Goal: Task Accomplishment & Management: Manage account settings

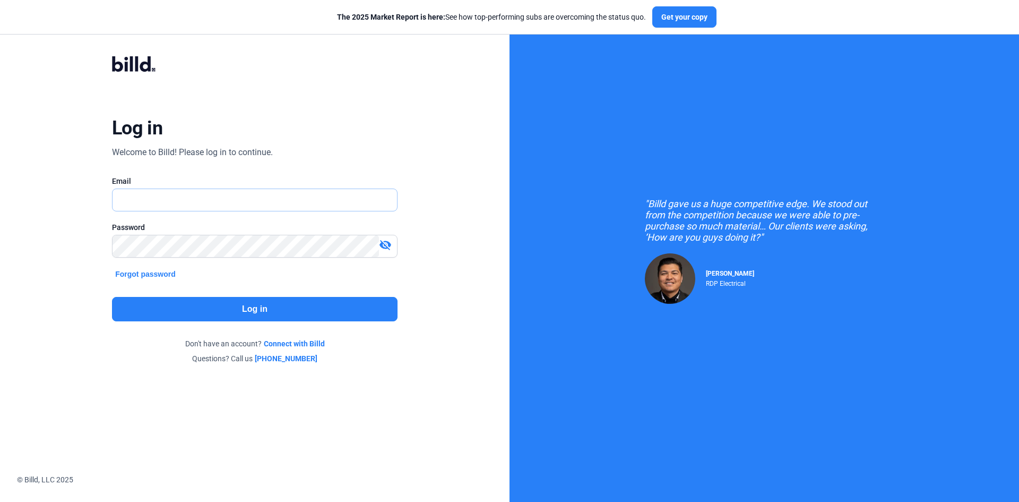
type input "[EMAIL_ADDRESS][DOMAIN_NAME]"
click at [319, 304] on button "Log in" at bounding box center [255, 309] width 286 height 24
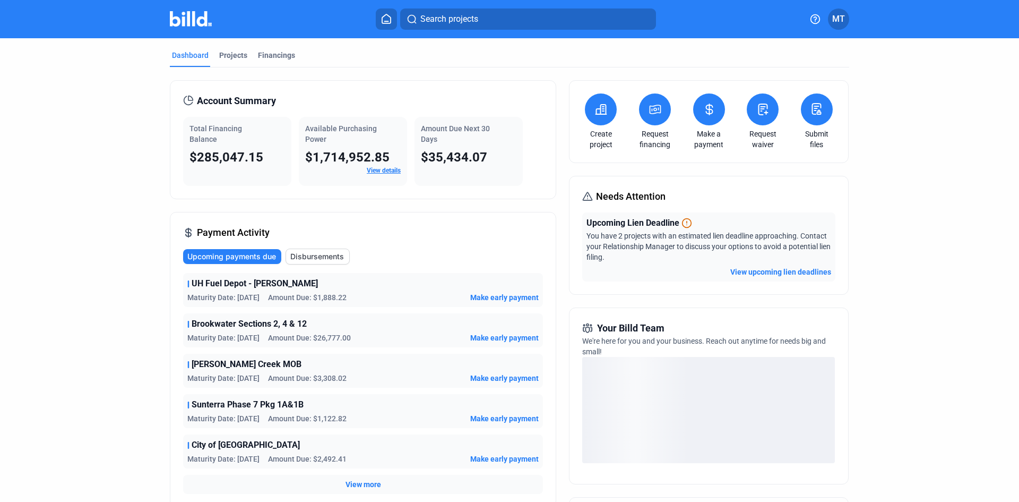
click at [799, 274] on button "View upcoming lien deadlines" at bounding box center [781, 272] width 101 height 11
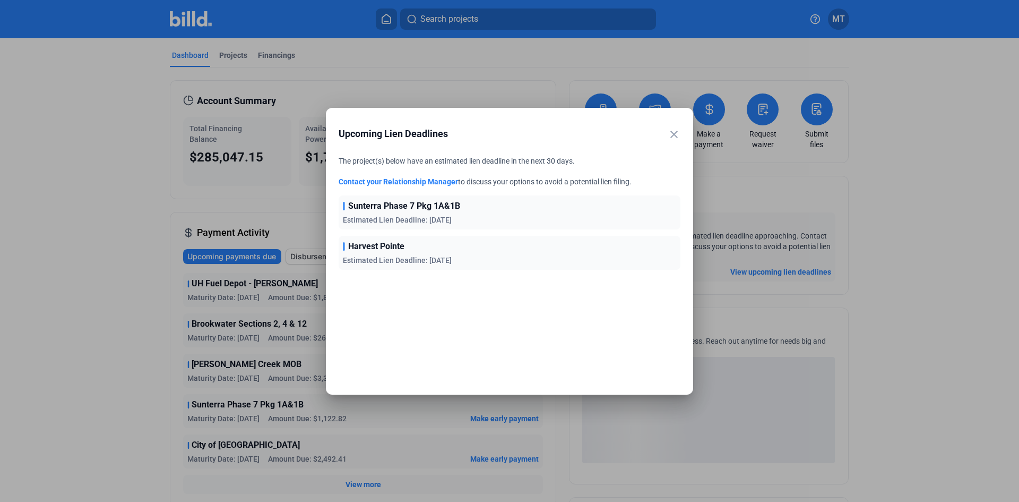
click at [673, 133] on mat-icon "close" at bounding box center [674, 134] width 13 height 13
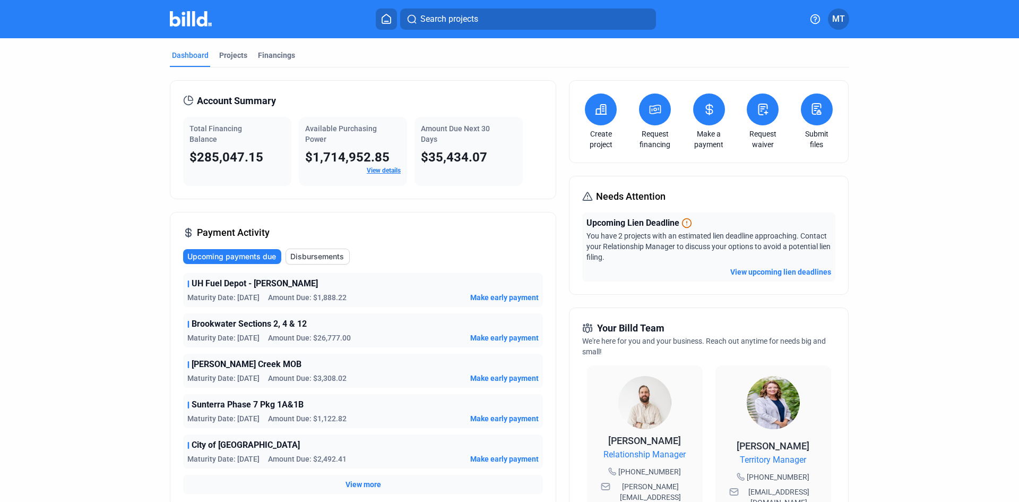
click at [703, 108] on icon at bounding box center [709, 109] width 13 height 13
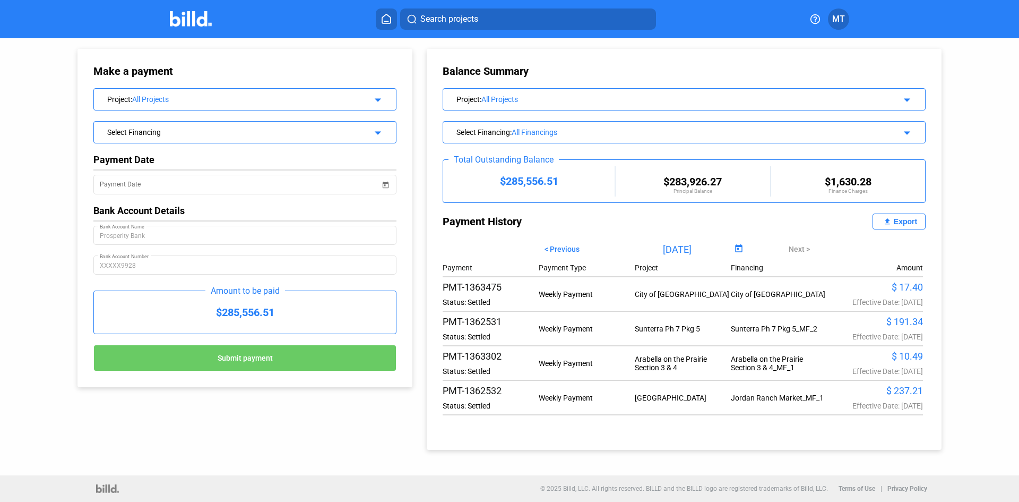
click at [382, 102] on mat-icon "arrow_drop_down" at bounding box center [376, 98] width 13 height 13
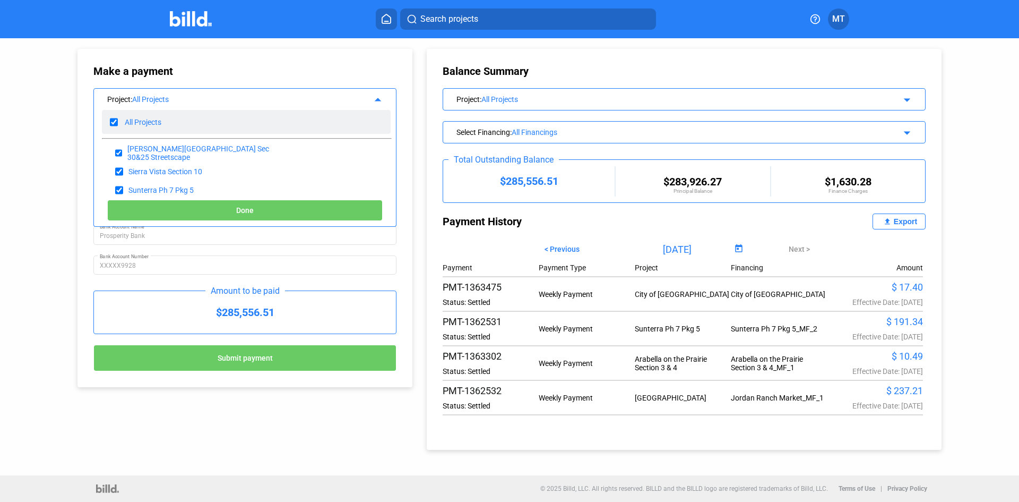
click at [111, 123] on input "checkbox" at bounding box center [114, 122] width 8 height 16
checkbox input "false"
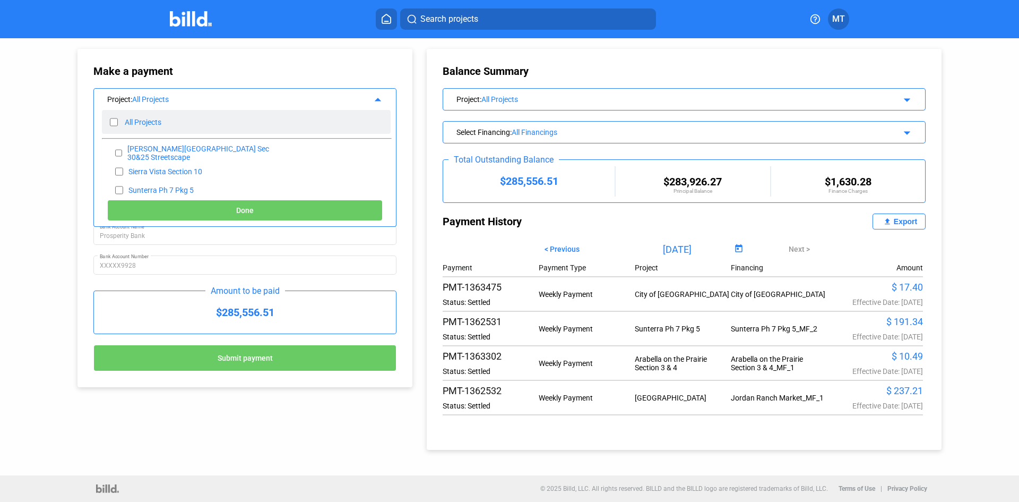
checkbox input "false"
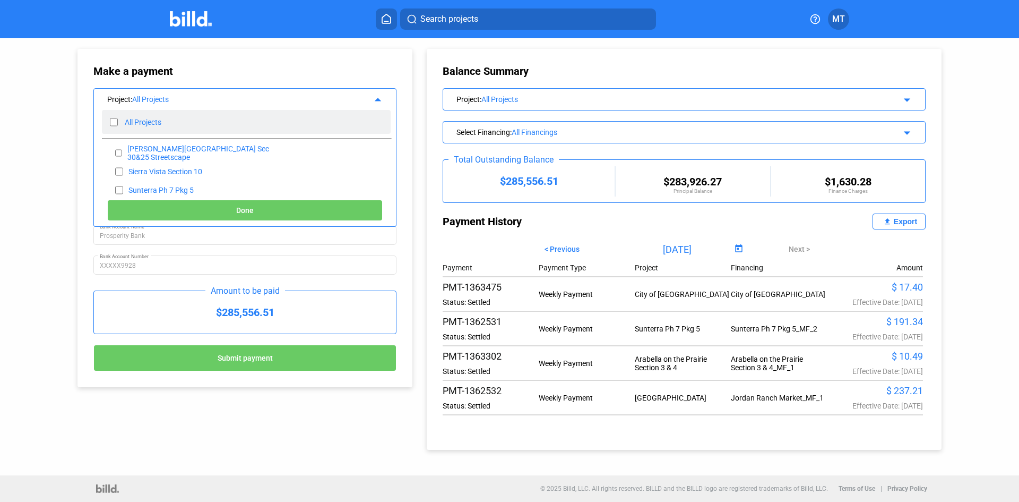
checkbox input "false"
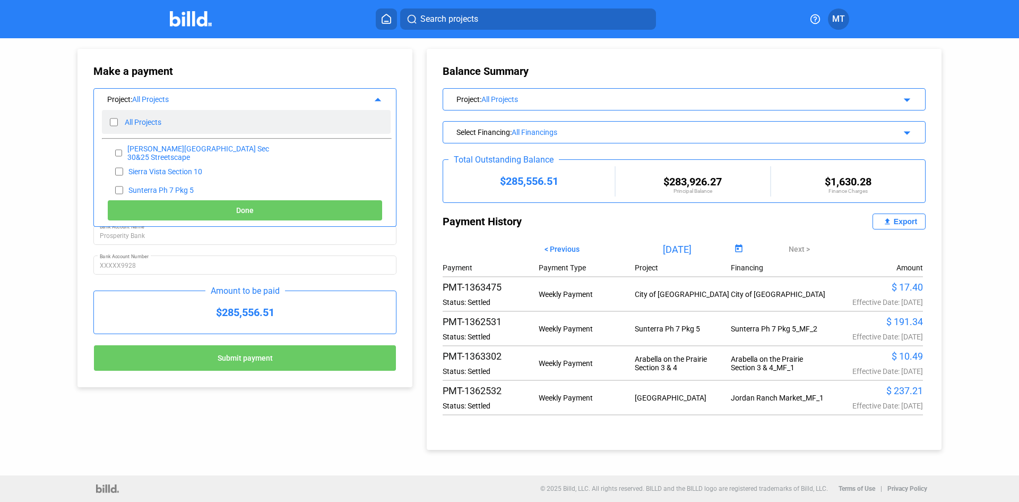
checkbox input "false"
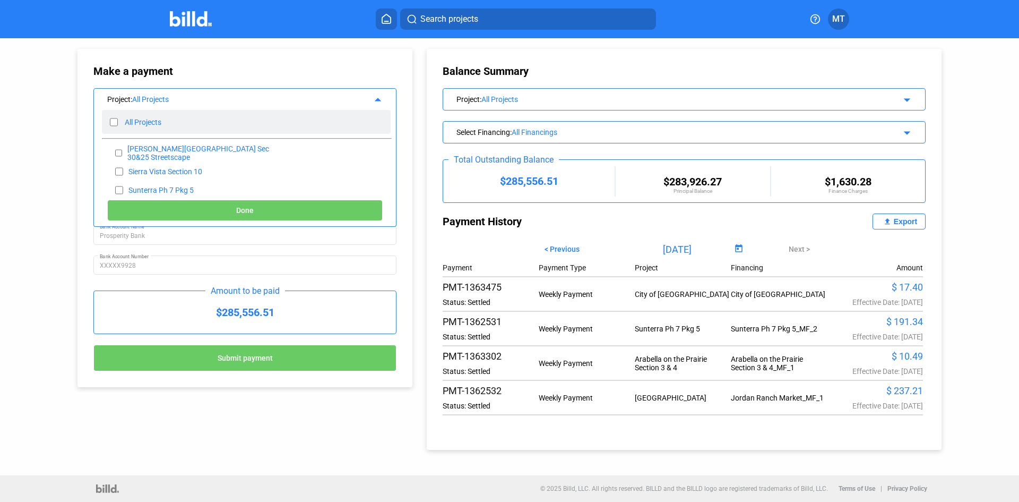
checkbox input "false"
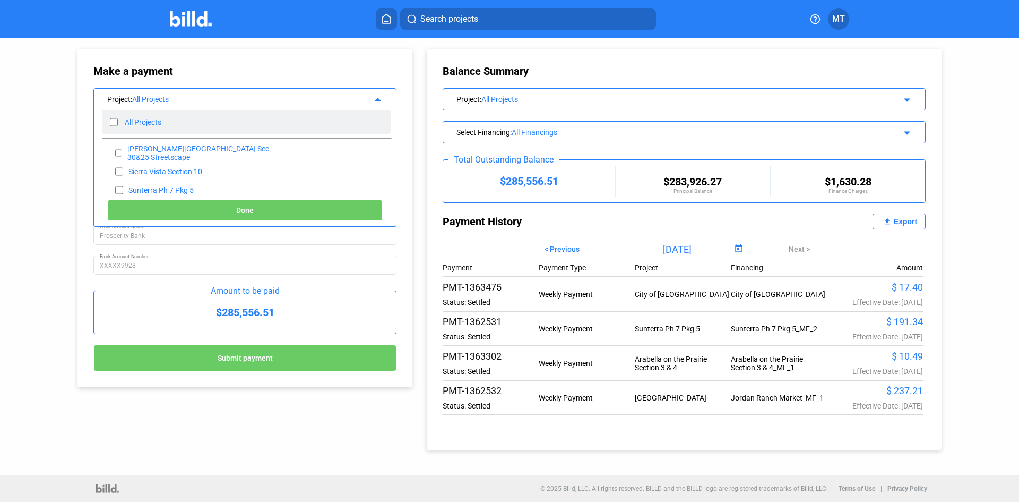
checkbox input "false"
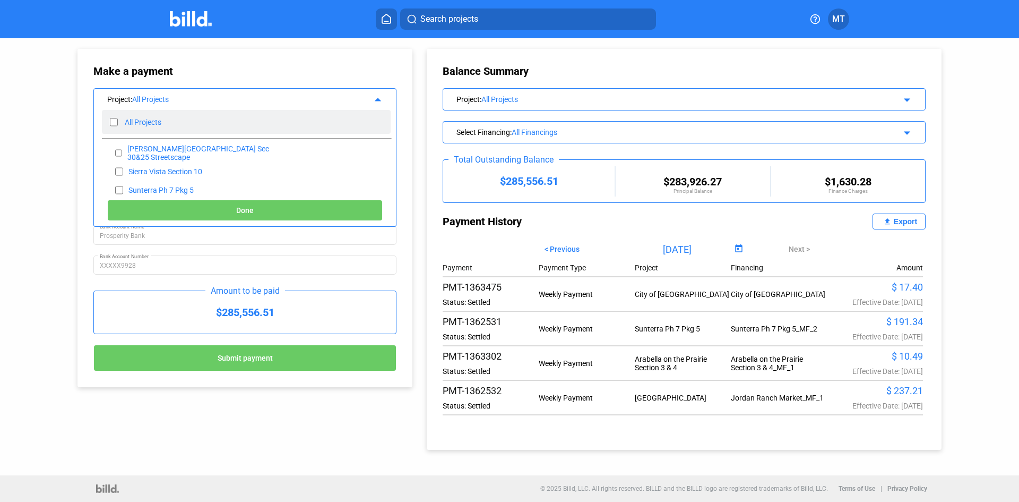
checkbox input "false"
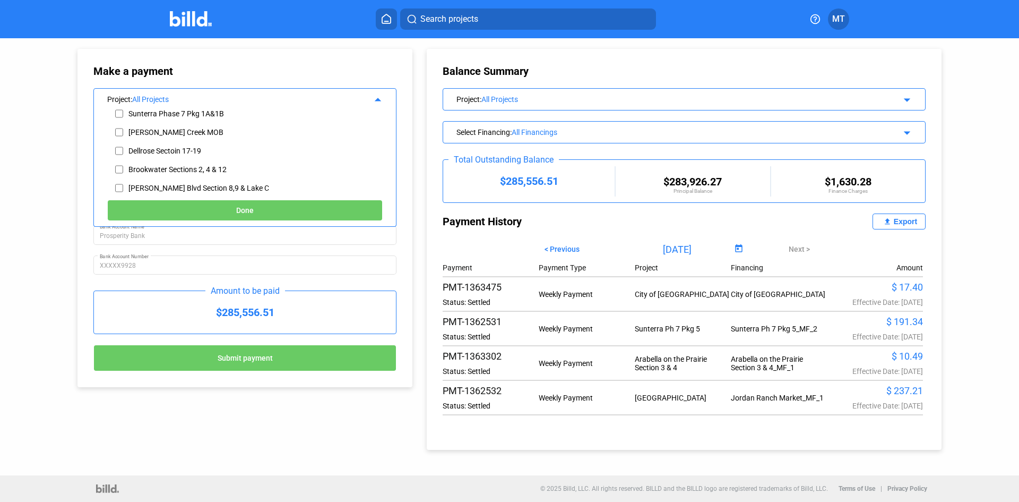
scroll to position [191, 0]
click at [121, 165] on input "checkbox" at bounding box center [119, 167] width 8 height 16
checkbox input "true"
click at [193, 213] on button "Done" at bounding box center [245, 210] width 276 height 21
type input "[DATE]"
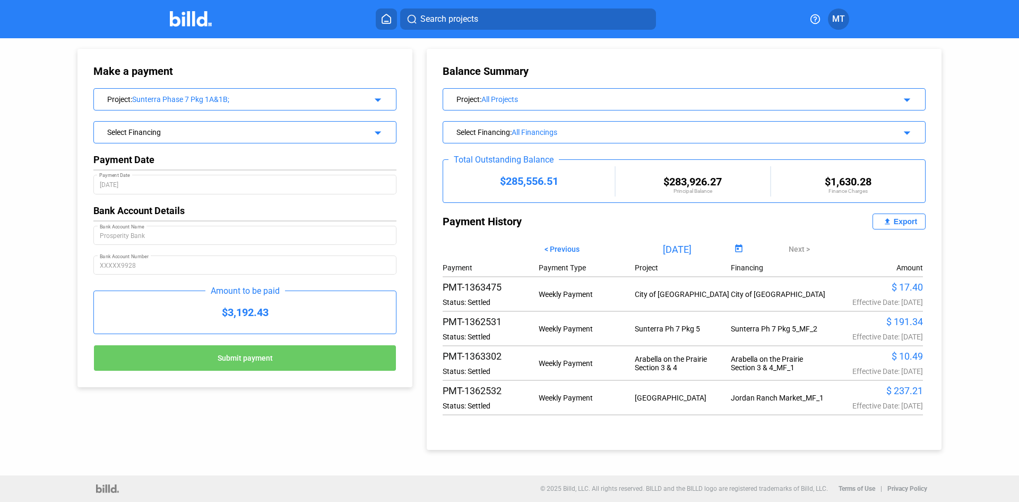
click at [376, 128] on mat-icon "arrow_drop_down" at bounding box center [376, 131] width 13 height 13
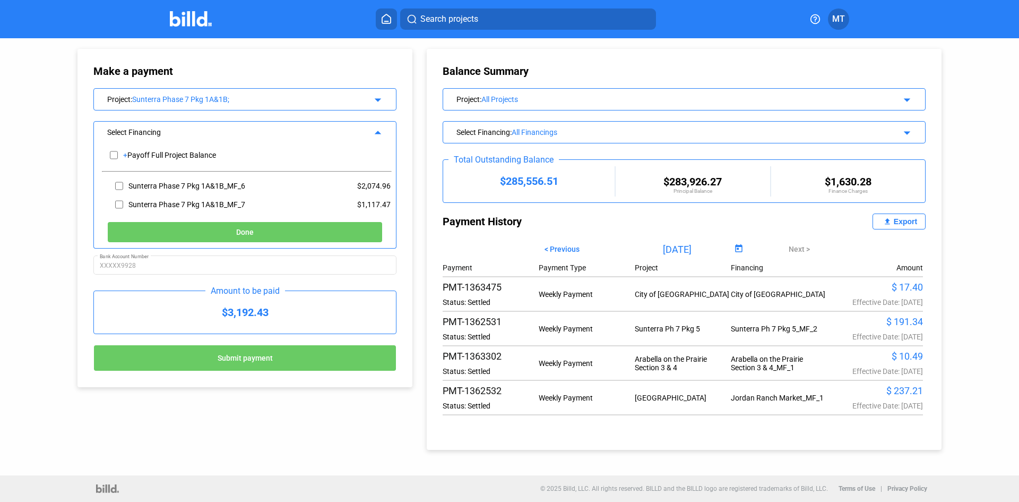
click at [988, 126] on div "Make a payment Project : Sunterra Phase 7 Pkg 1A&1B; arrow_drop_down Select Fin…" at bounding box center [509, 256] width 1019 height 437
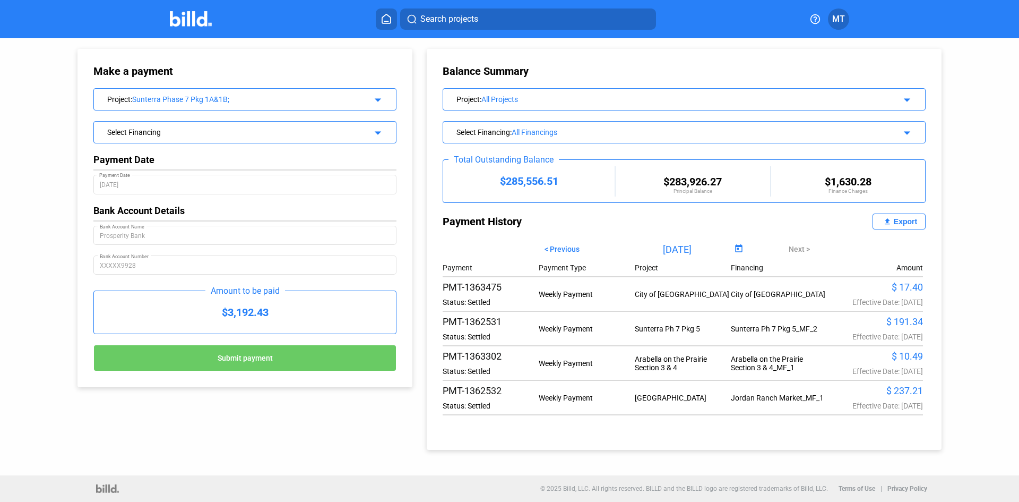
click at [384, 101] on div "Project : Sunterra Phase 7 Pkg 1A&1B; arrow_drop_down" at bounding box center [245, 98] width 302 height 19
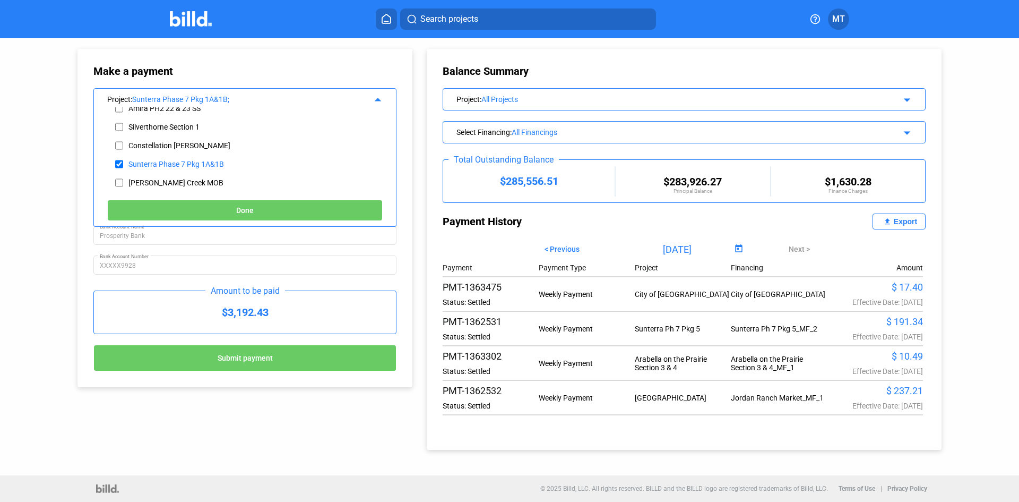
scroll to position [212, 0]
click at [120, 144] on input "checkbox" at bounding box center [119, 145] width 8 height 16
checkbox input "false"
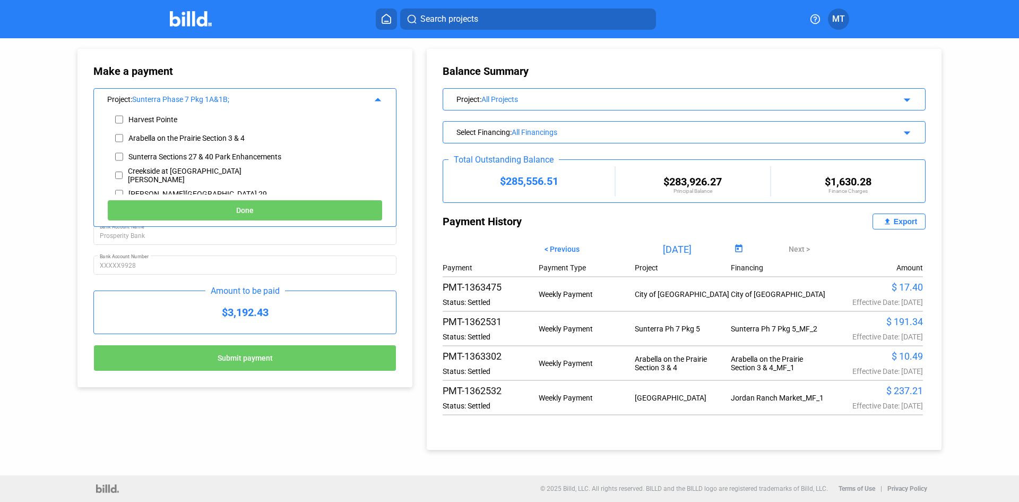
scroll to position [84, 0]
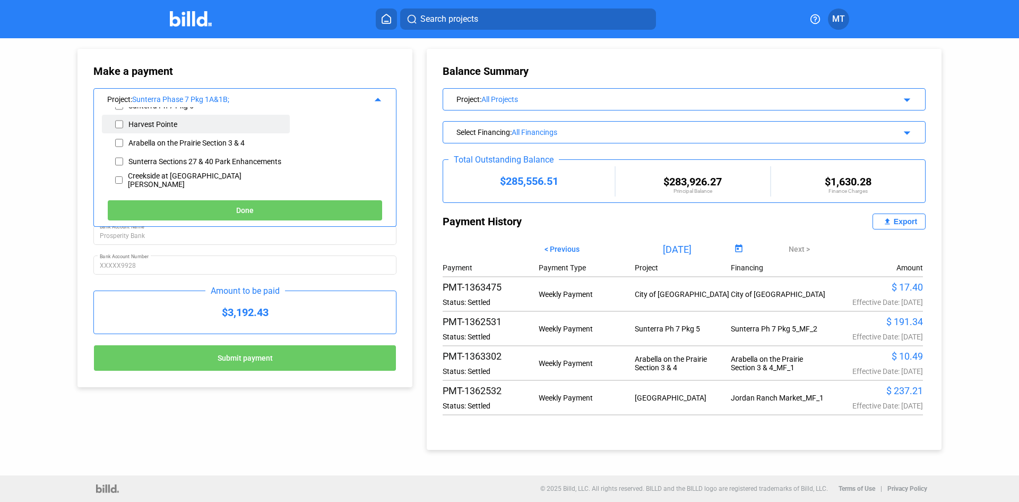
click at [119, 125] on input "checkbox" at bounding box center [119, 124] width 8 height 16
checkbox input "true"
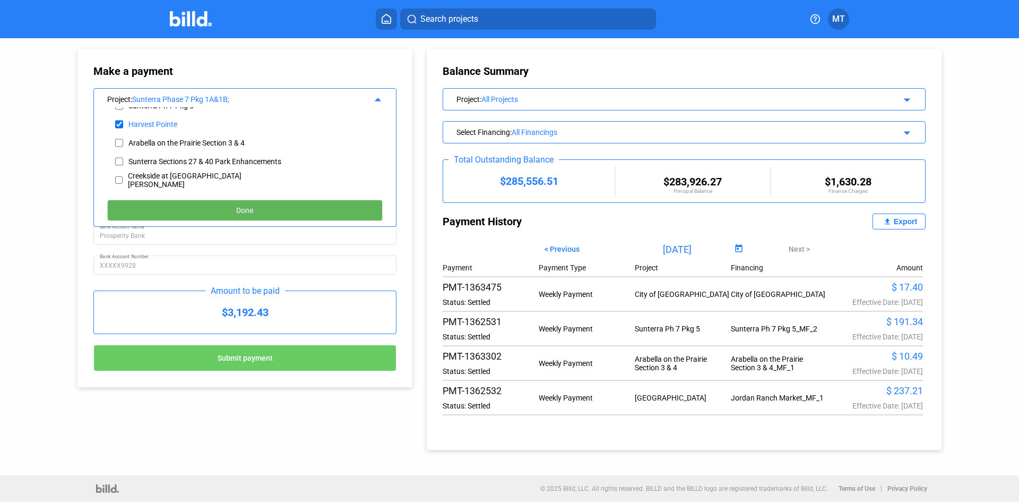
click at [168, 201] on button "Done" at bounding box center [245, 210] width 276 height 21
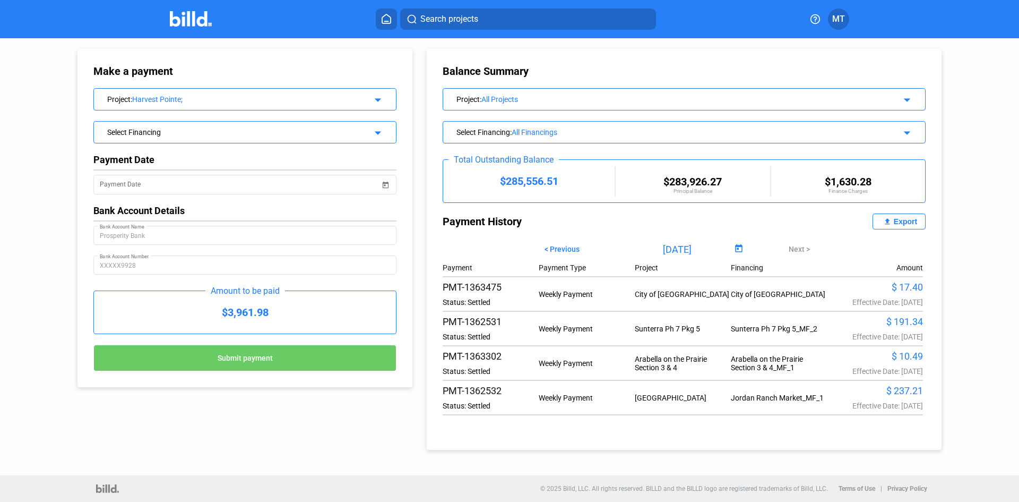
click at [382, 136] on mat-icon "arrow_drop_down" at bounding box center [376, 131] width 13 height 13
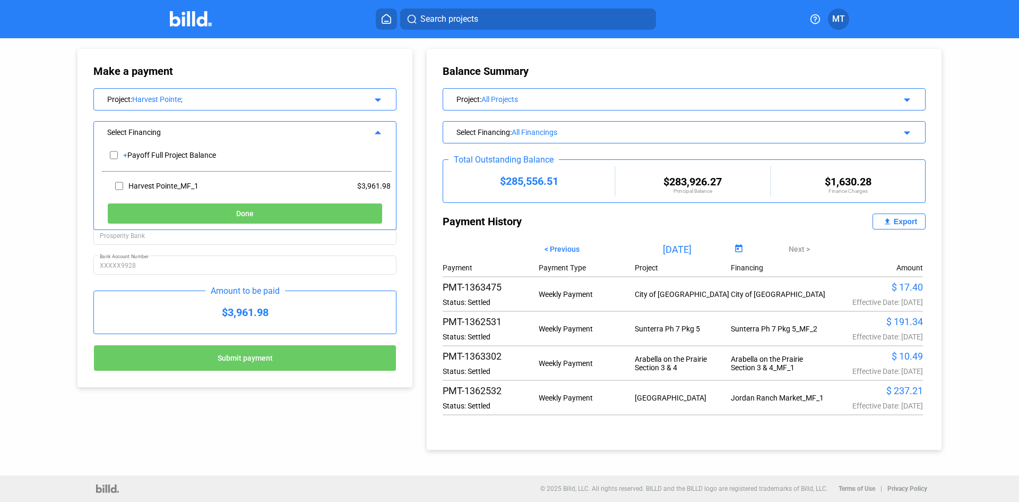
click at [365, 213] on button "Done" at bounding box center [245, 213] width 276 height 21
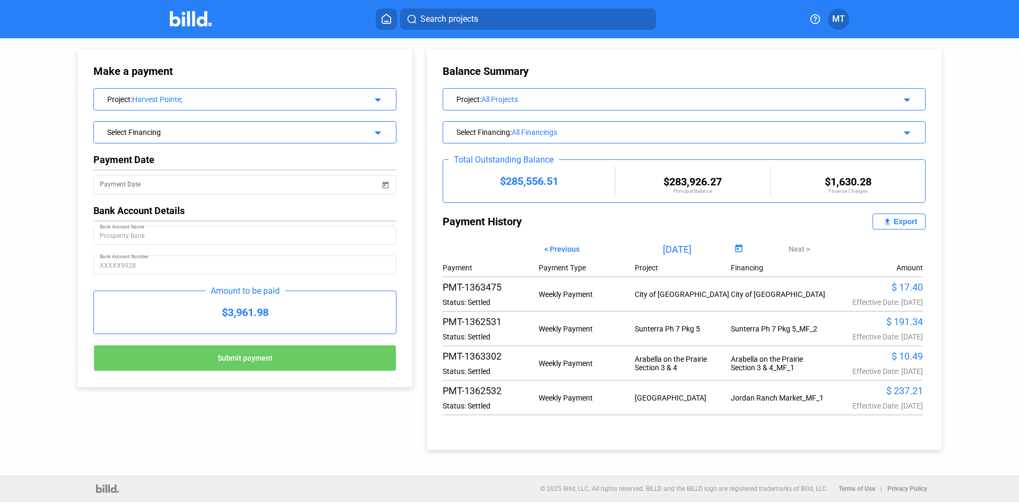
click at [272, 105] on div "Project : Harvest Pointe; arrow_drop_down" at bounding box center [245, 98] width 302 height 19
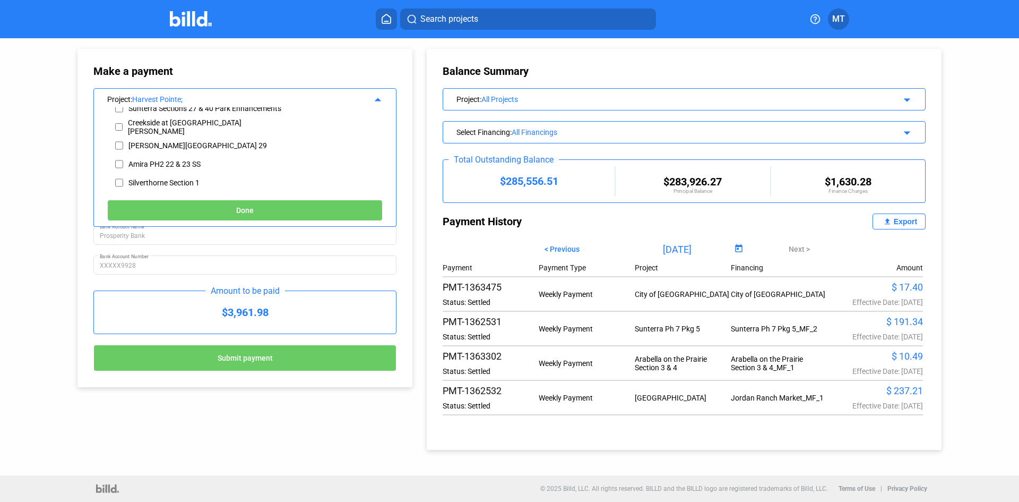
scroll to position [31, 0]
click at [121, 175] on input "checkbox" at bounding box center [119, 177] width 8 height 16
checkbox input "false"
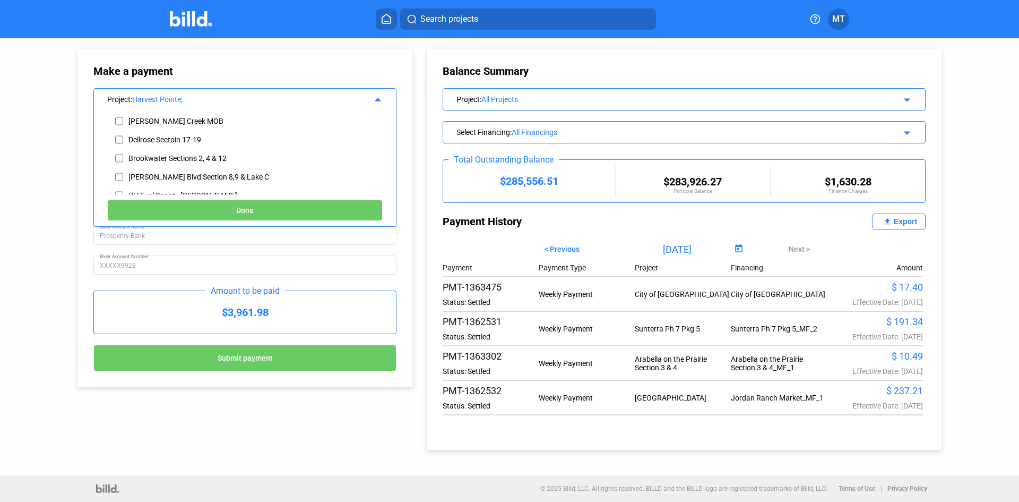
scroll to position [265, 0]
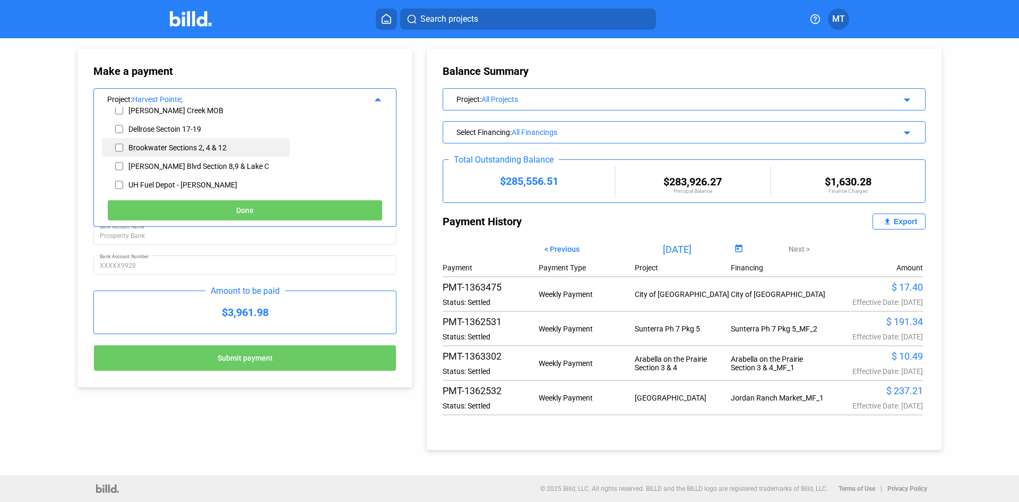
click at [120, 146] on input "checkbox" at bounding box center [119, 148] width 8 height 16
checkbox input "true"
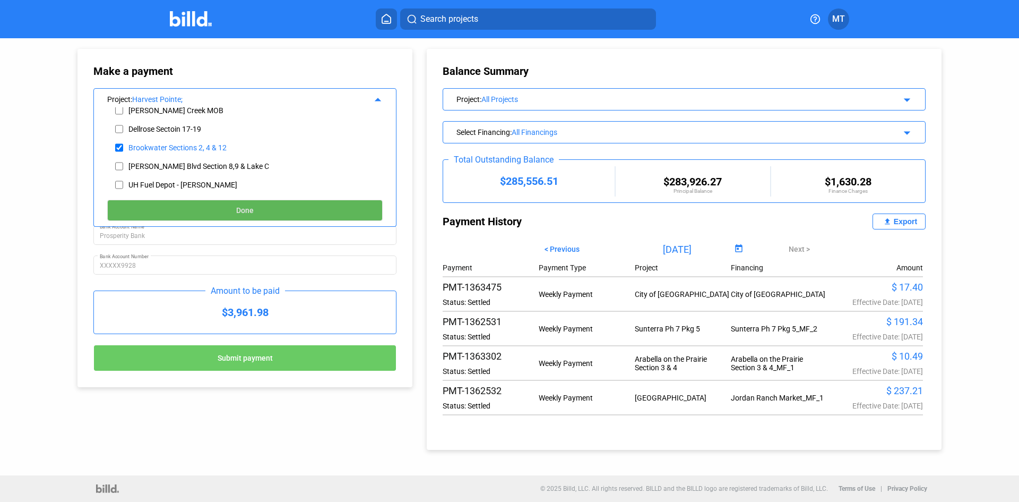
click at [214, 212] on button "Done" at bounding box center [245, 210] width 276 height 21
type input "[DATE]"
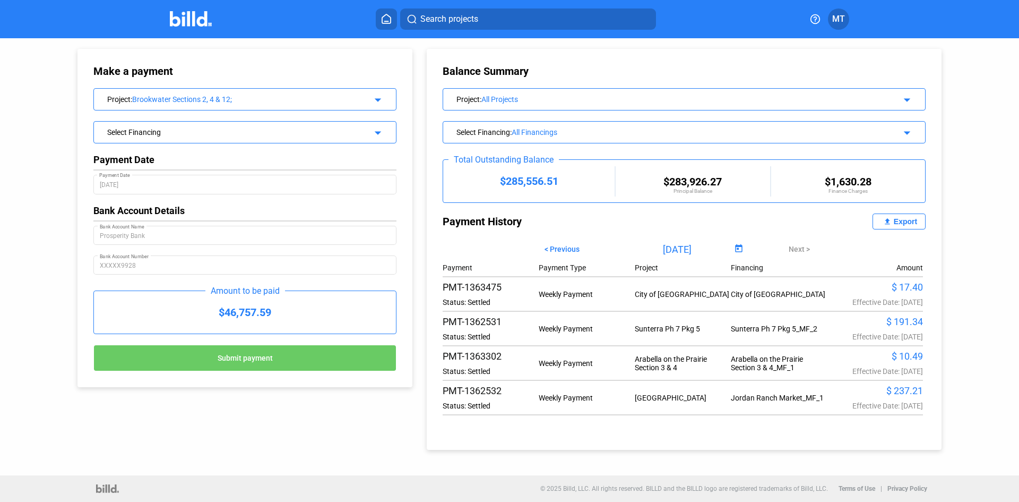
click at [327, 134] on div "Select Financing" at bounding box center [231, 131] width 248 height 11
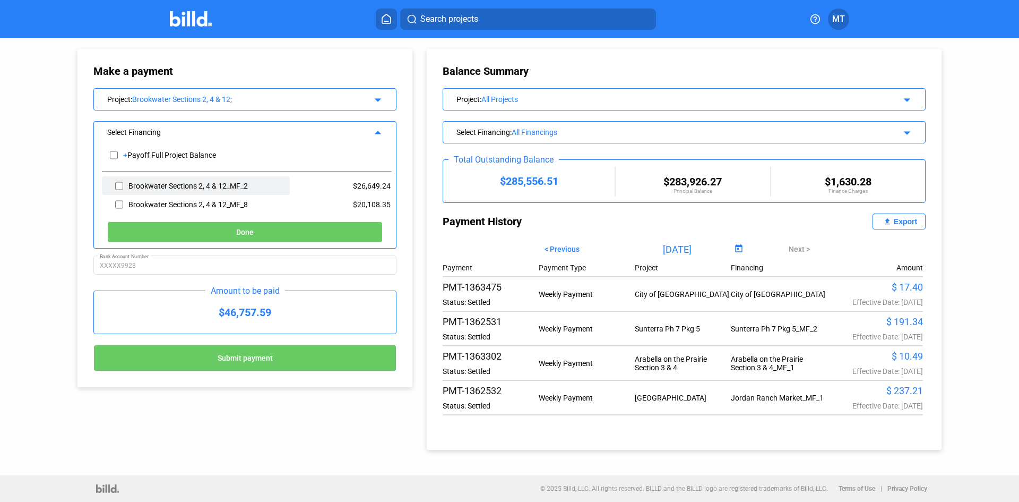
click at [118, 185] on input "checkbox" at bounding box center [119, 186] width 8 height 16
checkbox input "true"
click at [170, 233] on button "Done" at bounding box center [245, 231] width 276 height 21
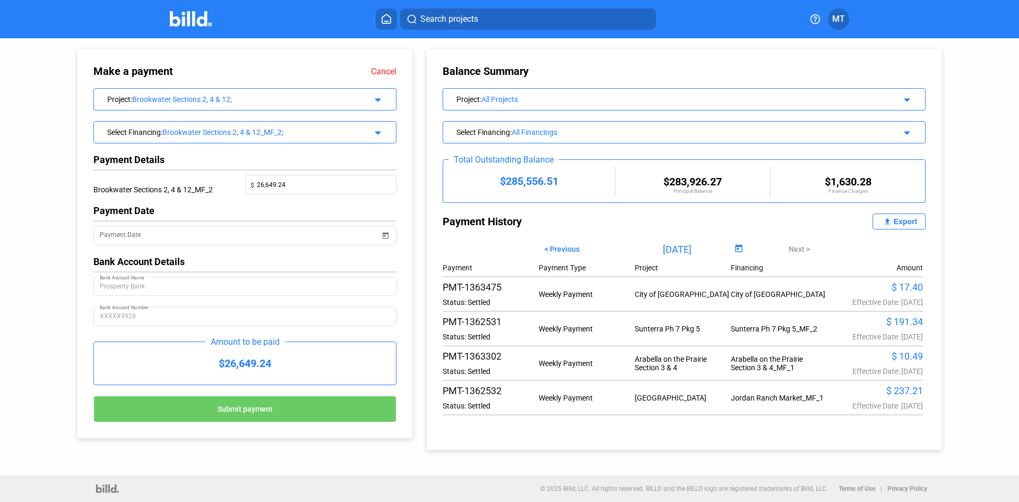
click at [187, 25] on img at bounding box center [191, 18] width 42 height 15
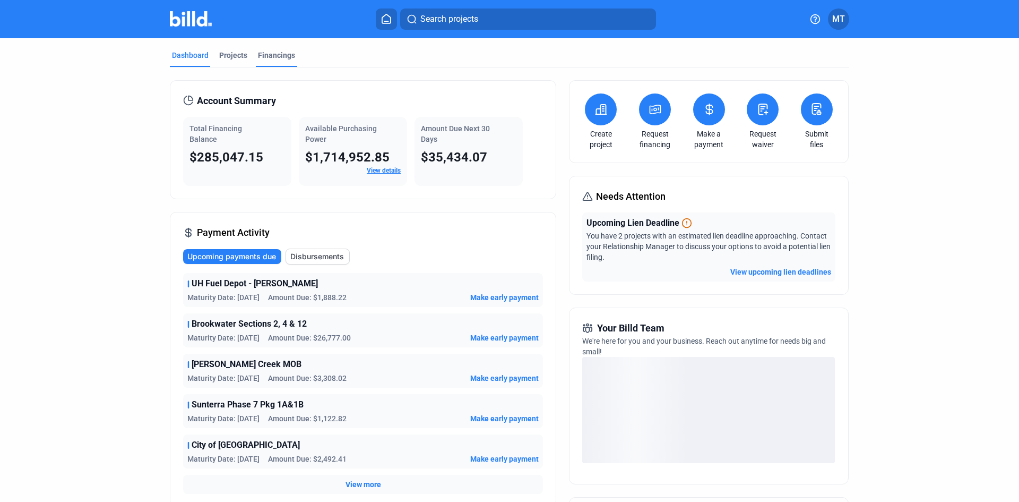
click at [265, 55] on div "Financings" at bounding box center [276, 55] width 37 height 11
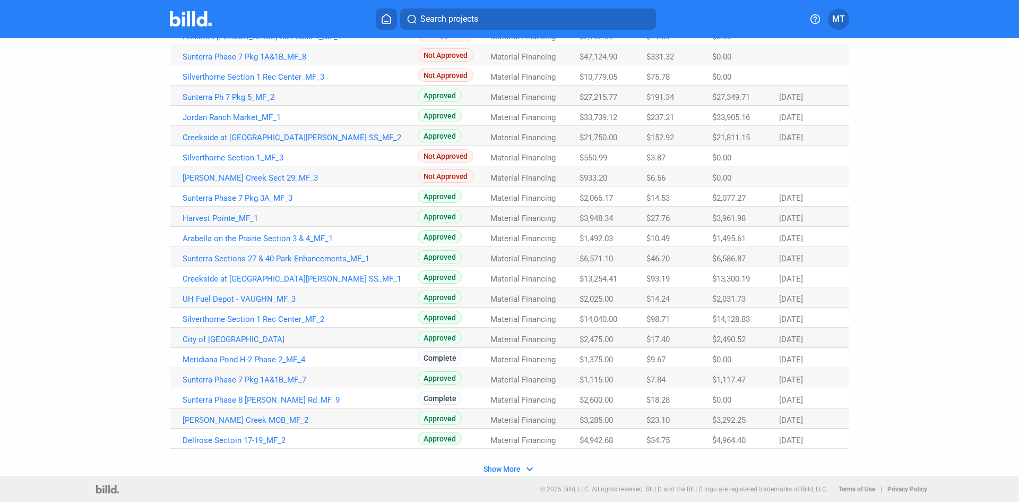
scroll to position [537, 0]
click at [489, 468] on span "Show More" at bounding box center [502, 468] width 37 height 8
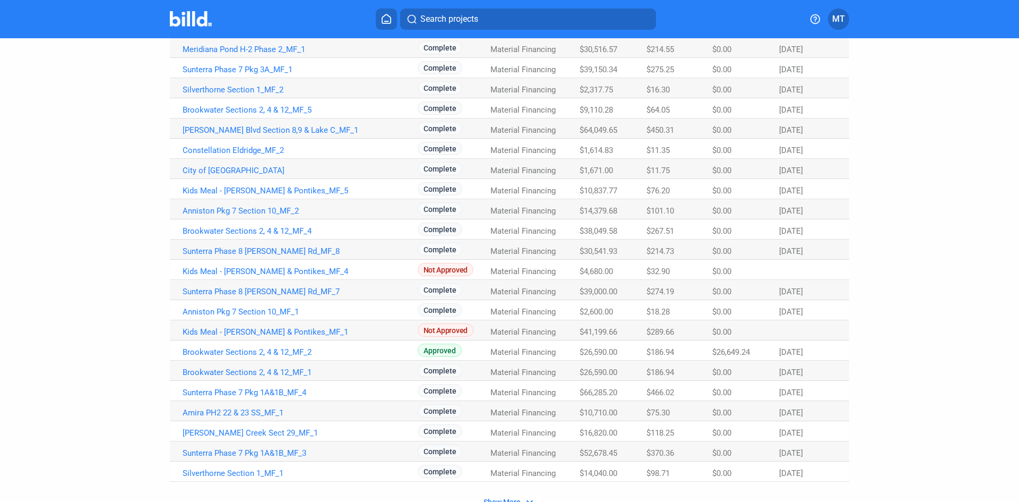
scroll to position [1333, 0]
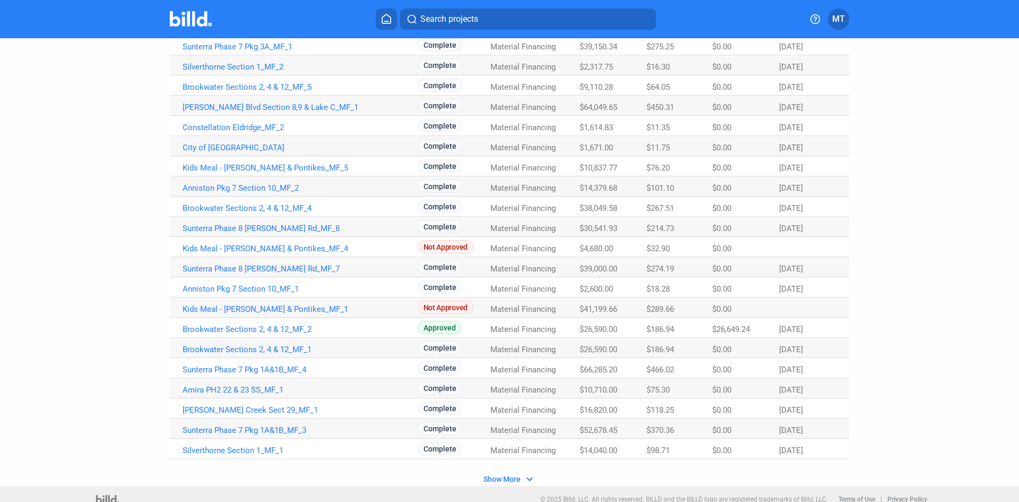
click at [499, 481] on span "Show More" at bounding box center [502, 479] width 37 height 8
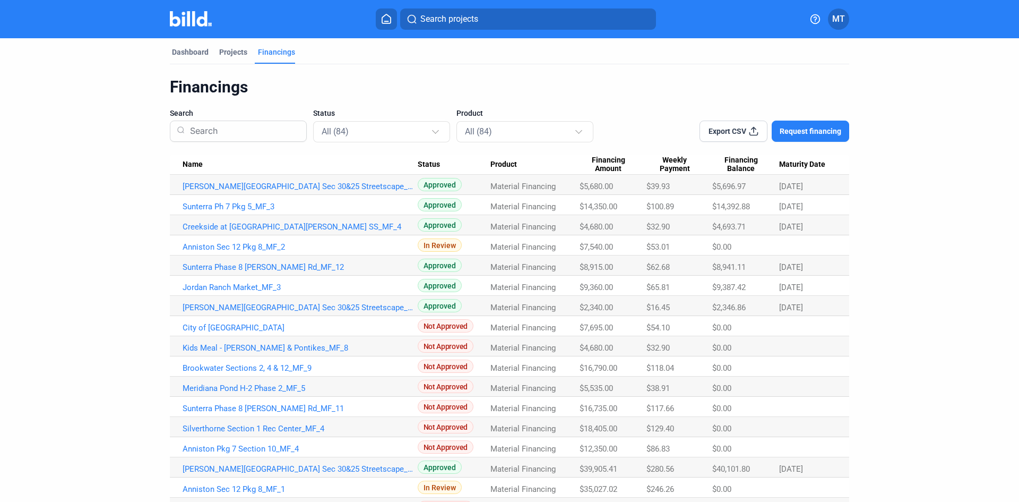
scroll to position [0, 0]
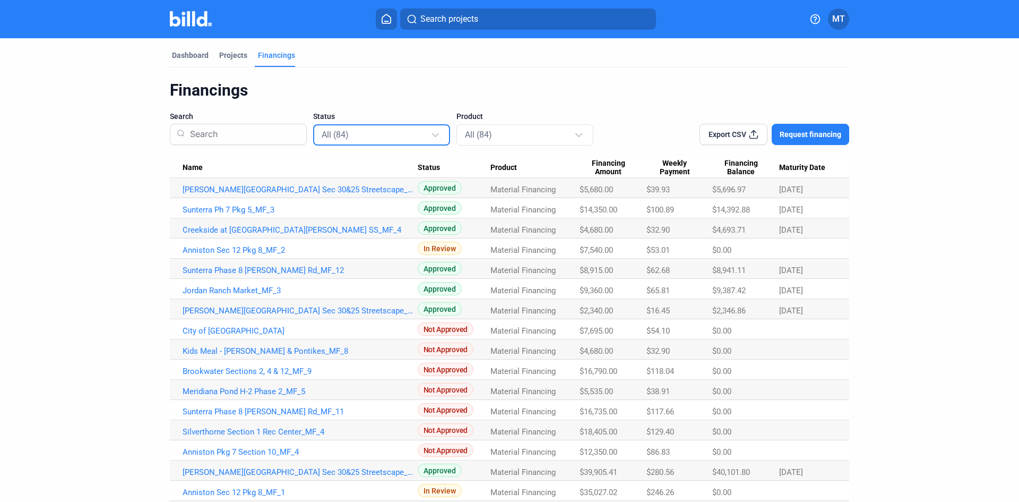
click at [417, 140] on div "All (84)" at bounding box center [376, 134] width 109 height 14
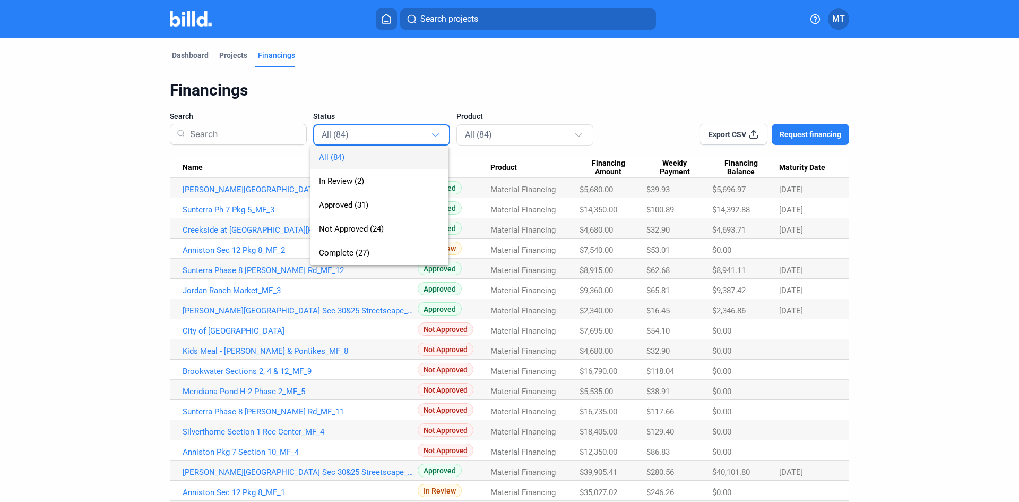
click at [968, 288] on div at bounding box center [509, 251] width 1019 height 502
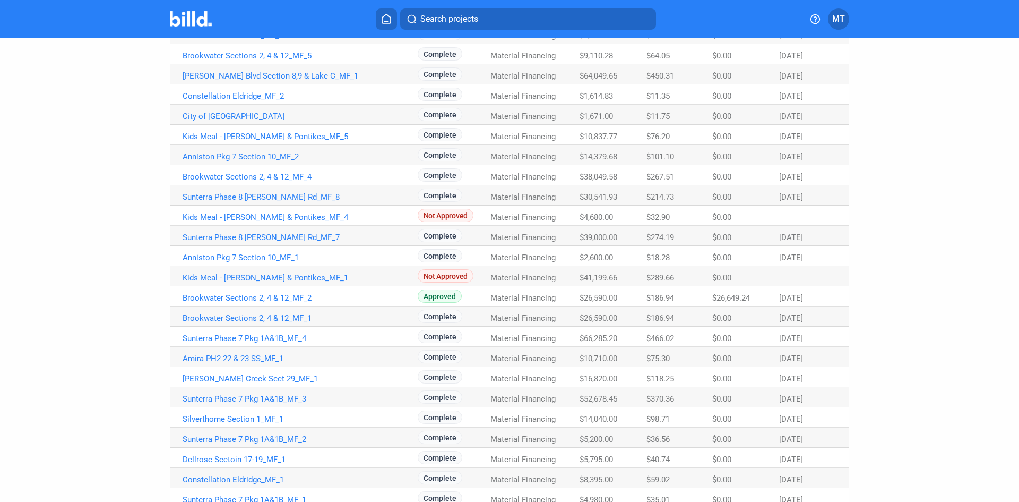
scroll to position [1380, 0]
